Goal: Task Accomplishment & Management: Use online tool/utility

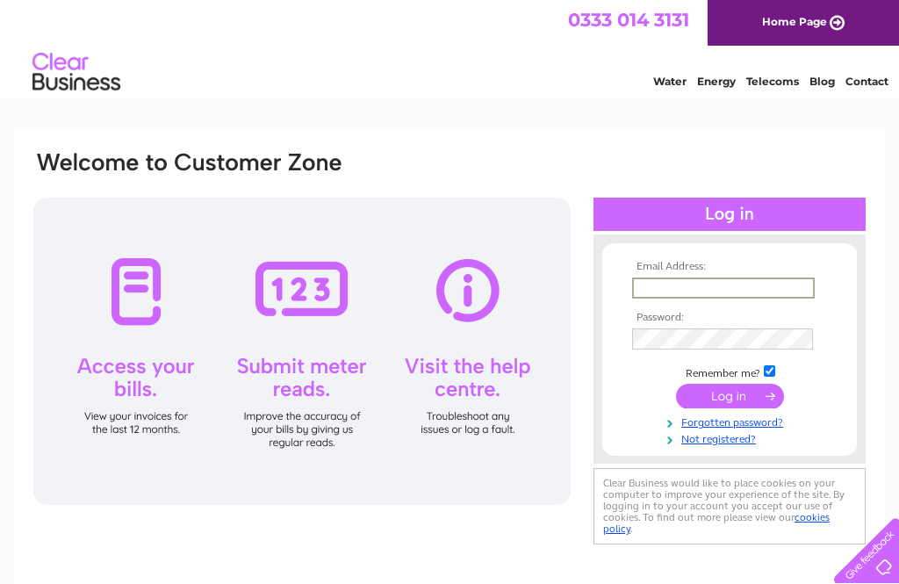
type input "[EMAIL_ADDRESS][DOMAIN_NAME]"
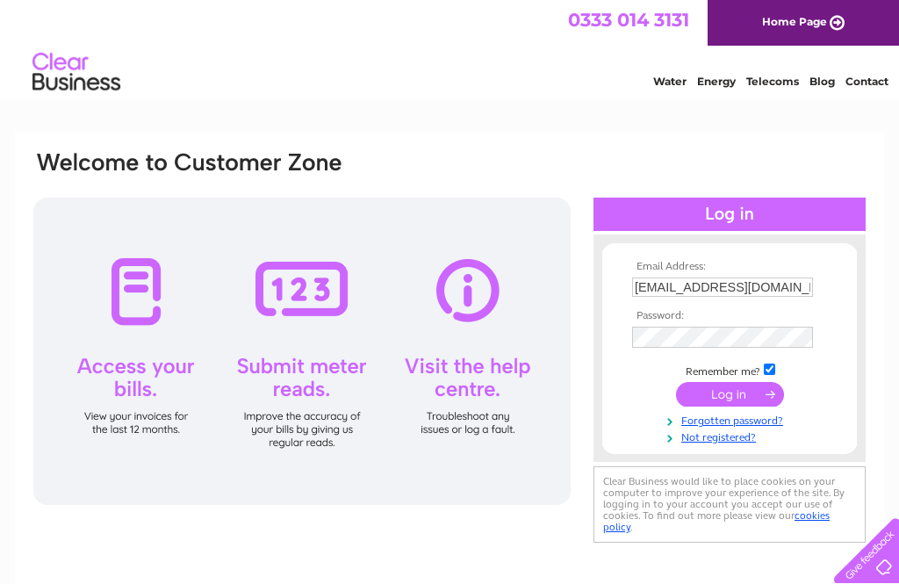
click at [730, 397] on input "submit" at bounding box center [730, 394] width 108 height 25
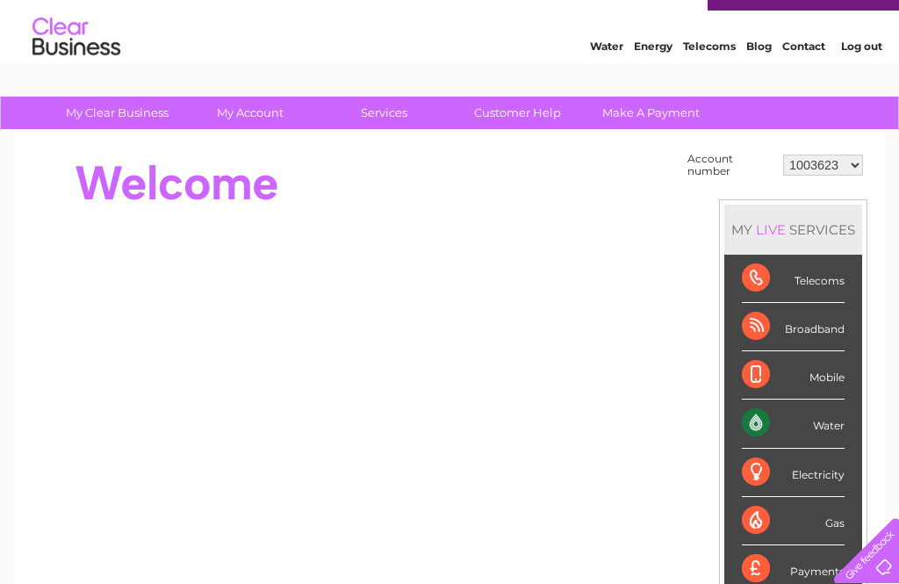
scroll to position [36, 0]
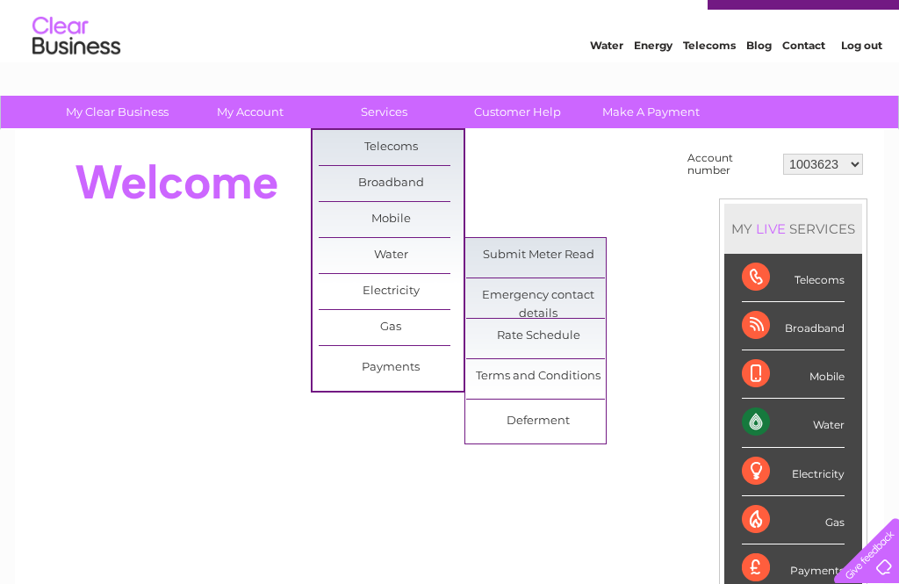
click at [573, 251] on link "Submit Meter Read" at bounding box center [538, 255] width 145 height 35
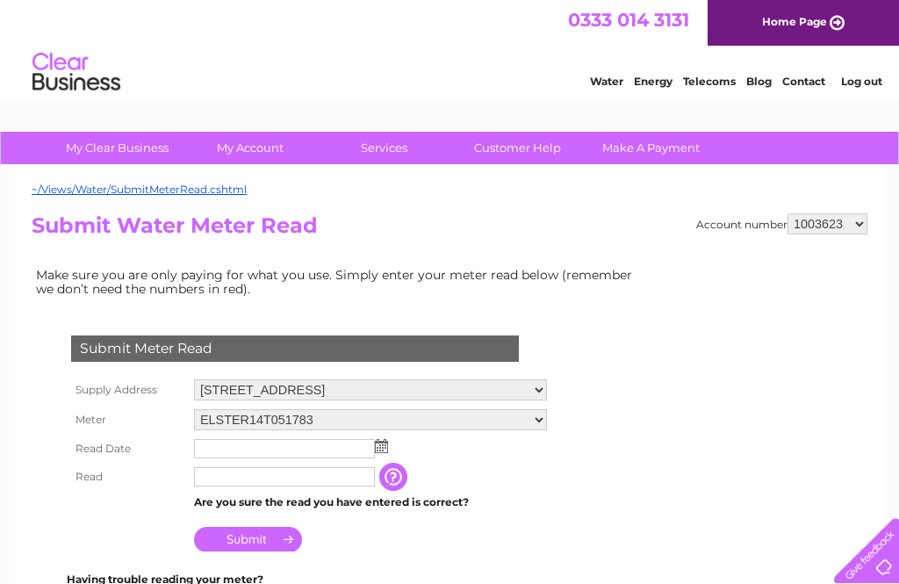
click at [213, 450] on input "text" at bounding box center [284, 448] width 181 height 19
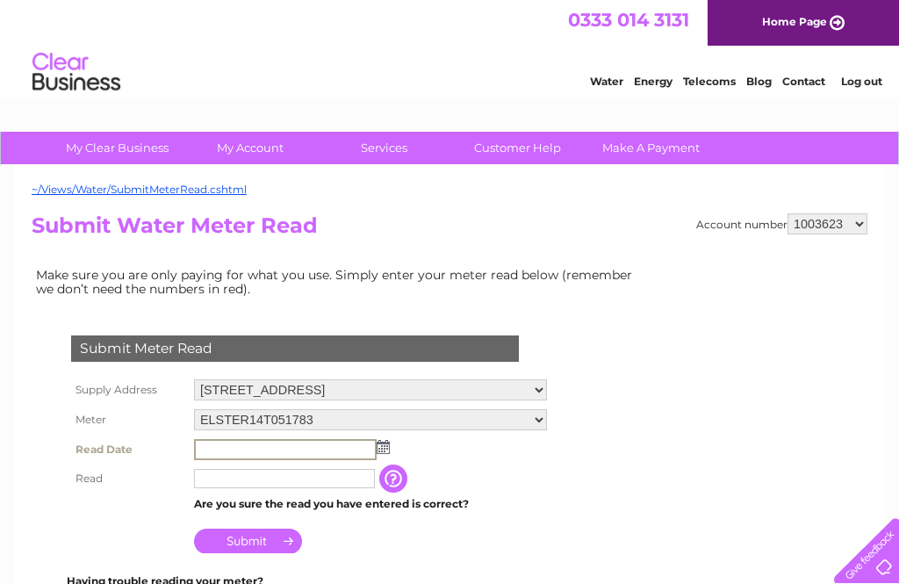
click at [385, 451] on img at bounding box center [383, 447] width 13 height 14
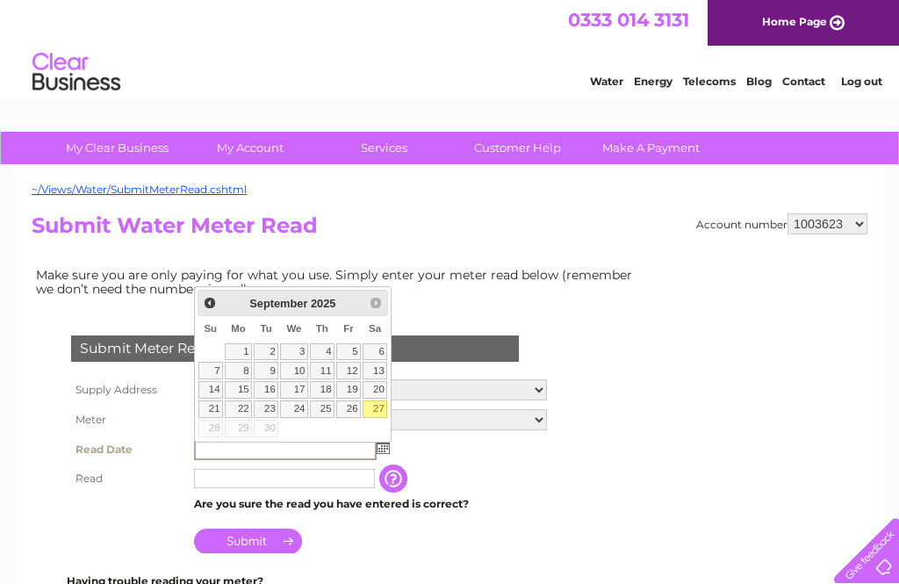
click at [612, 436] on form "Submit Meter Read Supply Address 41 Ilsham Road, Torquay, Devon, TQ1 2JG Meter …" at bounding box center [339, 579] width 615 height 559
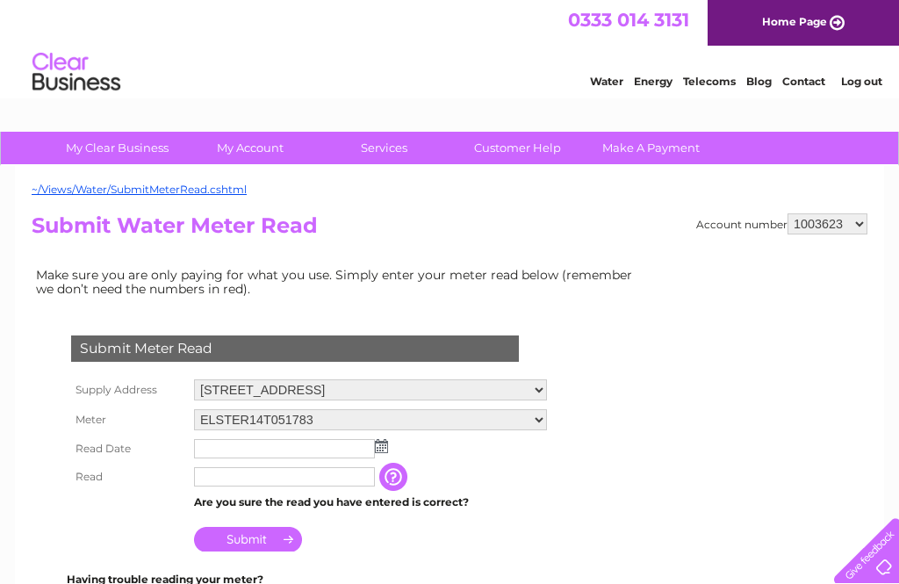
click at [378, 446] on img at bounding box center [381, 446] width 13 height 14
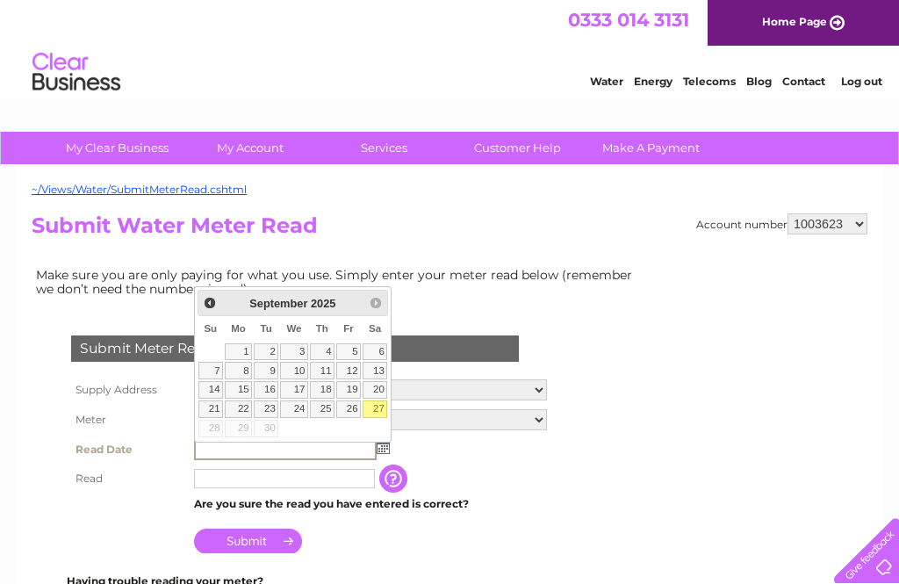
click at [378, 409] on link "27" at bounding box center [375, 409] width 25 height 18
type input "2025/09/27"
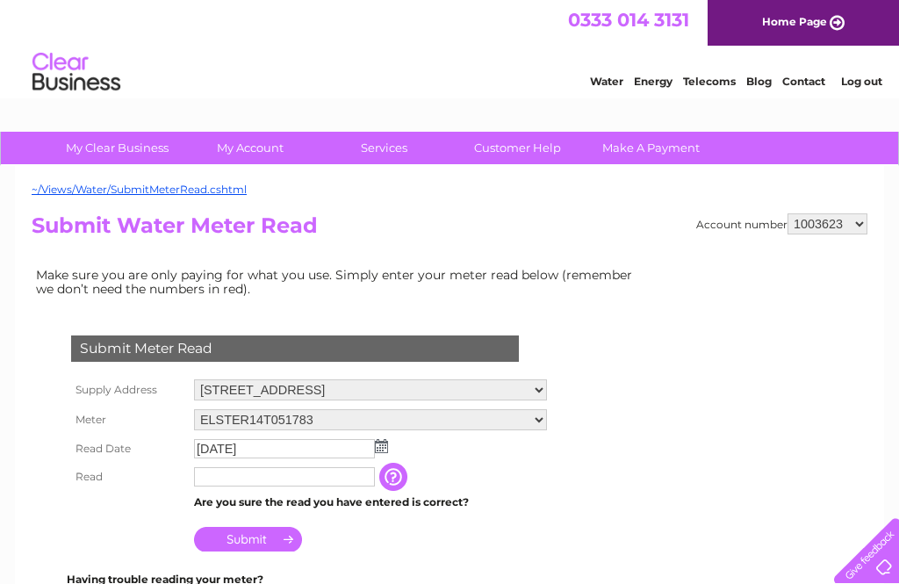
click at [218, 480] on input "text" at bounding box center [284, 476] width 181 height 19
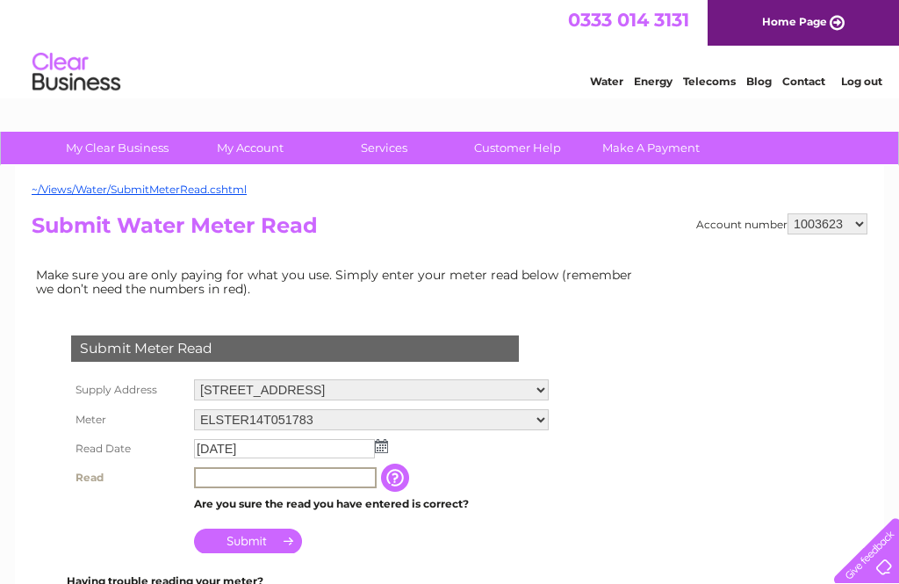
scroll to position [11, 0]
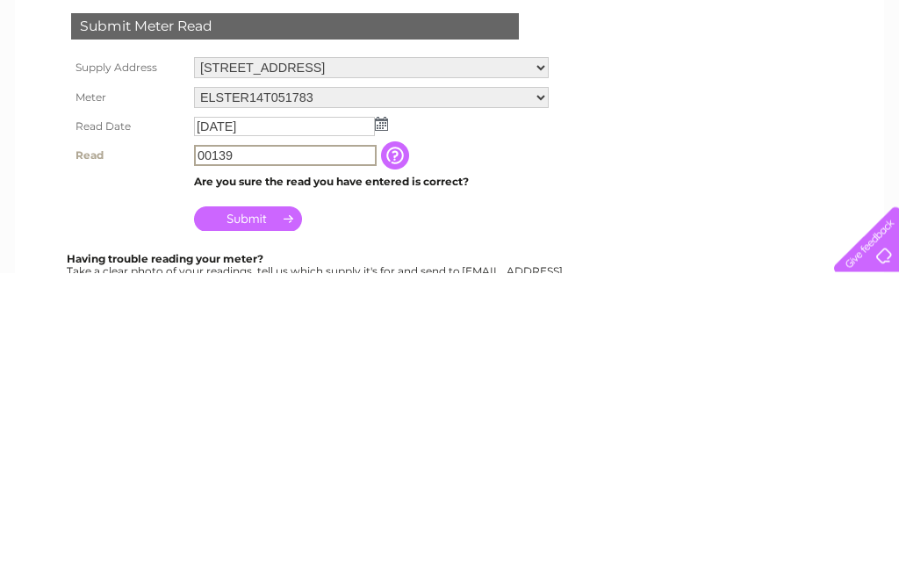
type input "00139"
click at [278, 518] on input "Submit" at bounding box center [248, 530] width 108 height 25
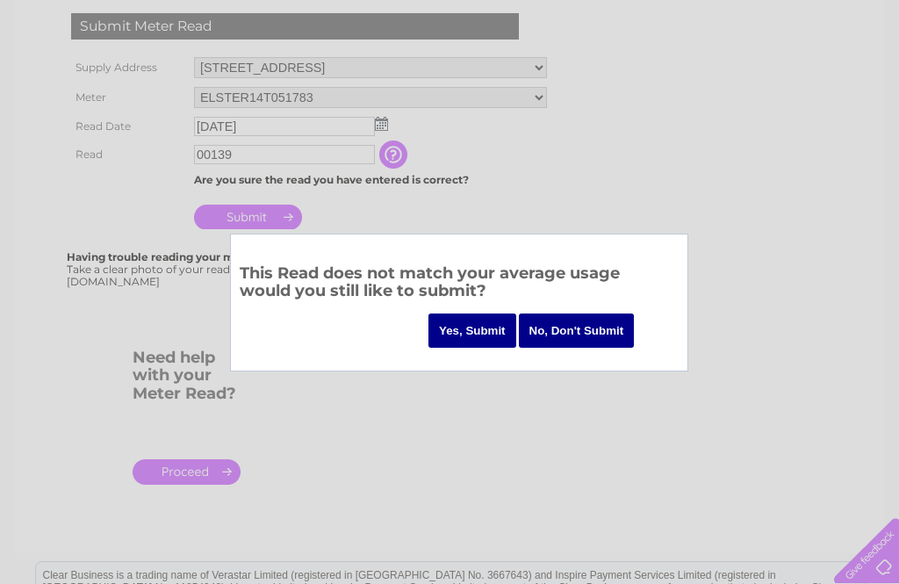
click at [246, 154] on div at bounding box center [449, 292] width 899 height 584
click at [470, 327] on input "Yes, Submit" at bounding box center [473, 331] width 88 height 34
